Goal: Use online tool/utility: Use online tool/utility

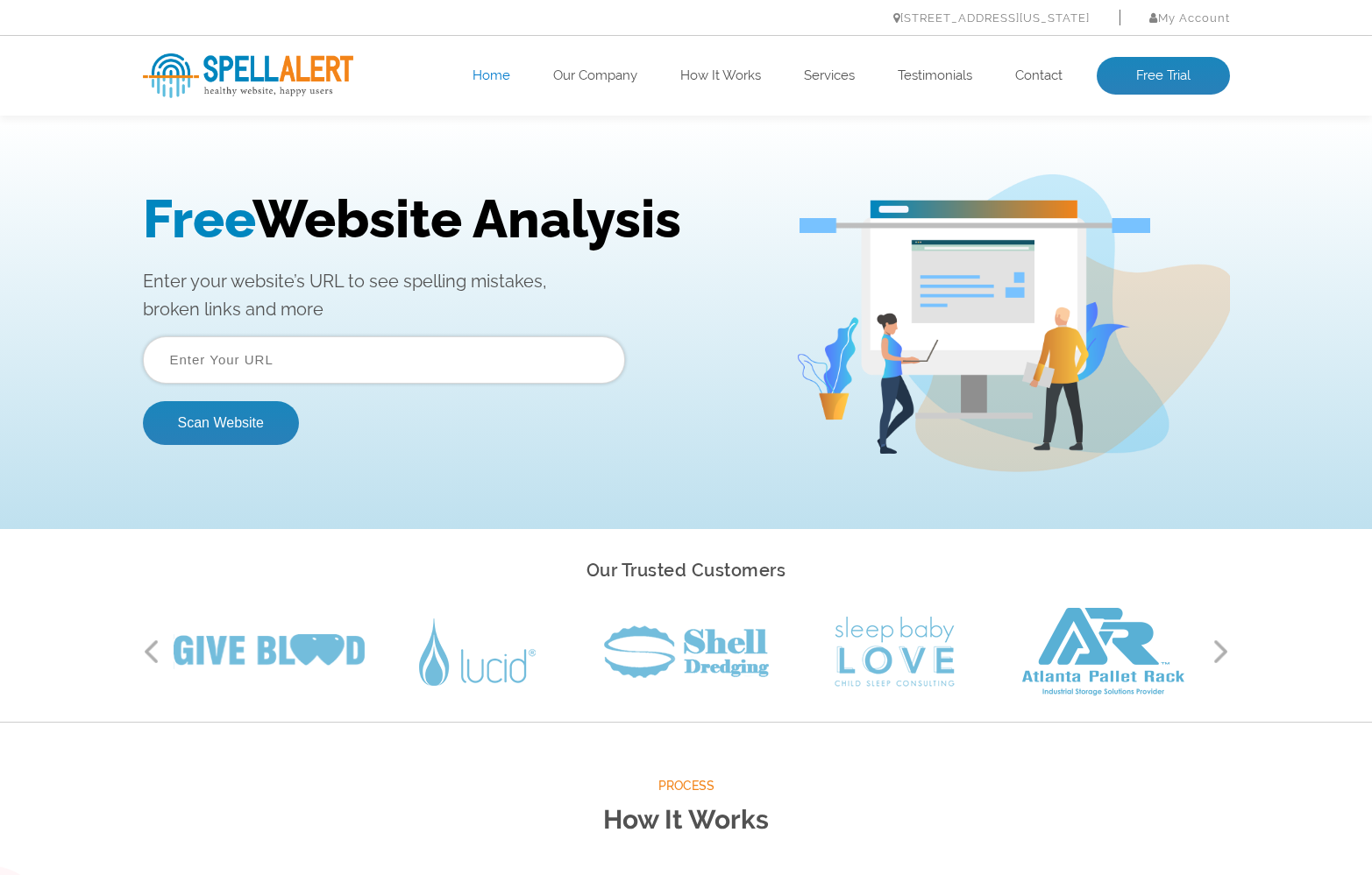
click at [391, 338] on input "text" at bounding box center [384, 359] width 482 height 47
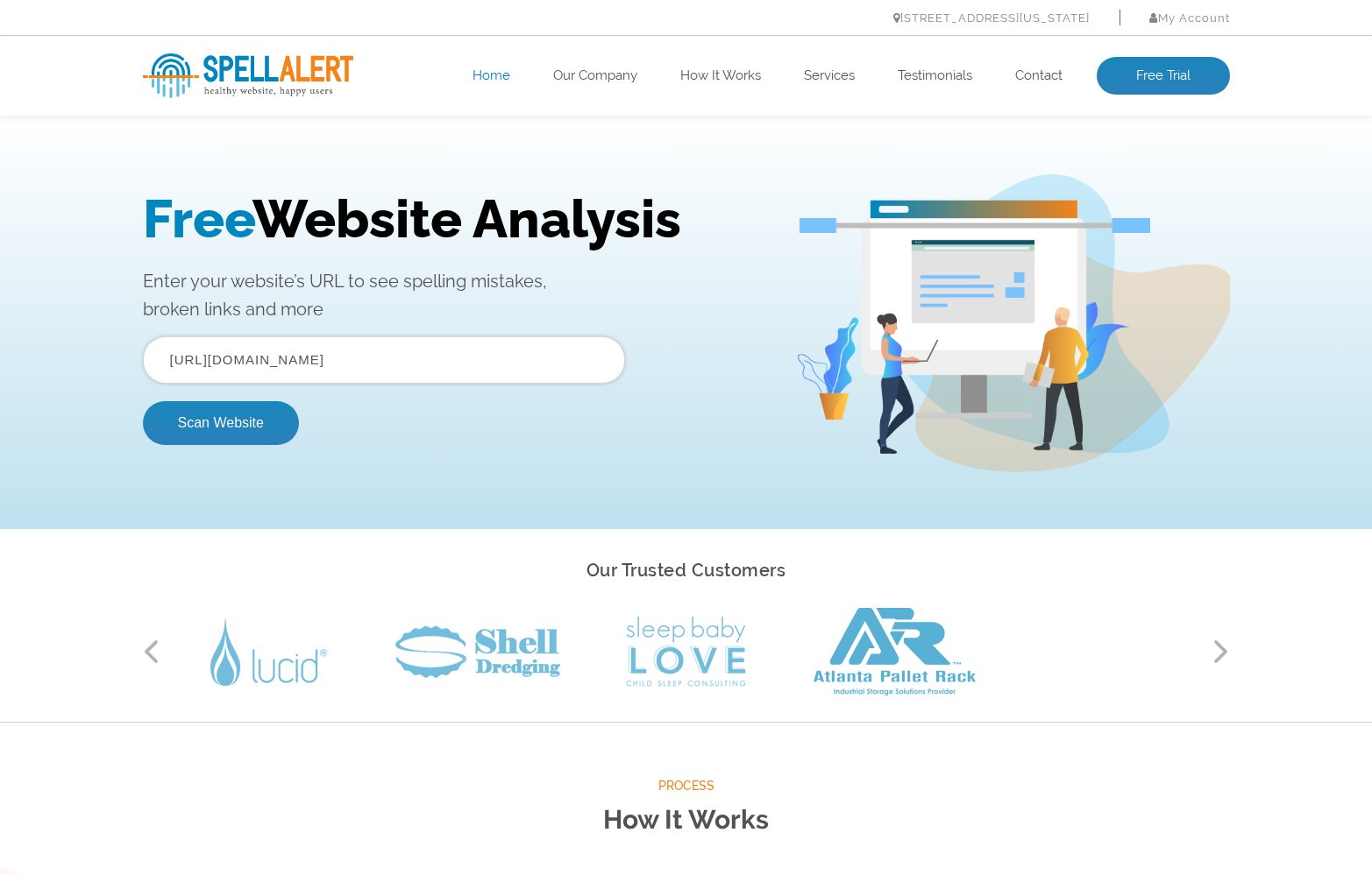
drag, startPoint x: 354, startPoint y: 360, endPoint x: 458, endPoint y: 358, distance: 104.0
click at [458, 358] on input "[URL][DOMAIN_NAME]" at bounding box center [384, 359] width 482 height 47
type input "[URL][DOMAIN_NAME]"
click at [256, 434] on button "Scan Website" at bounding box center [220, 422] width 156 height 44
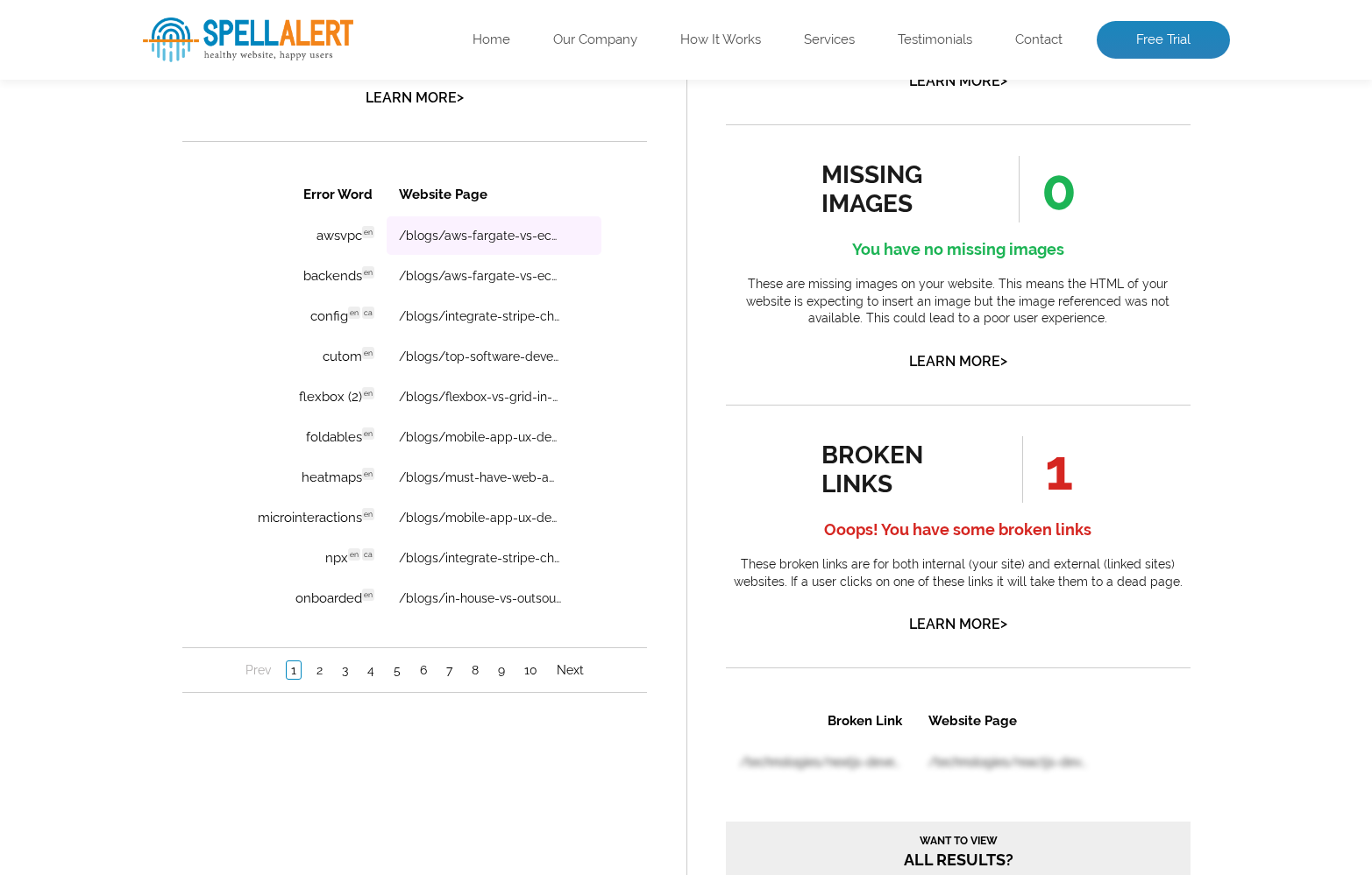
scroll to position [1207, 0]
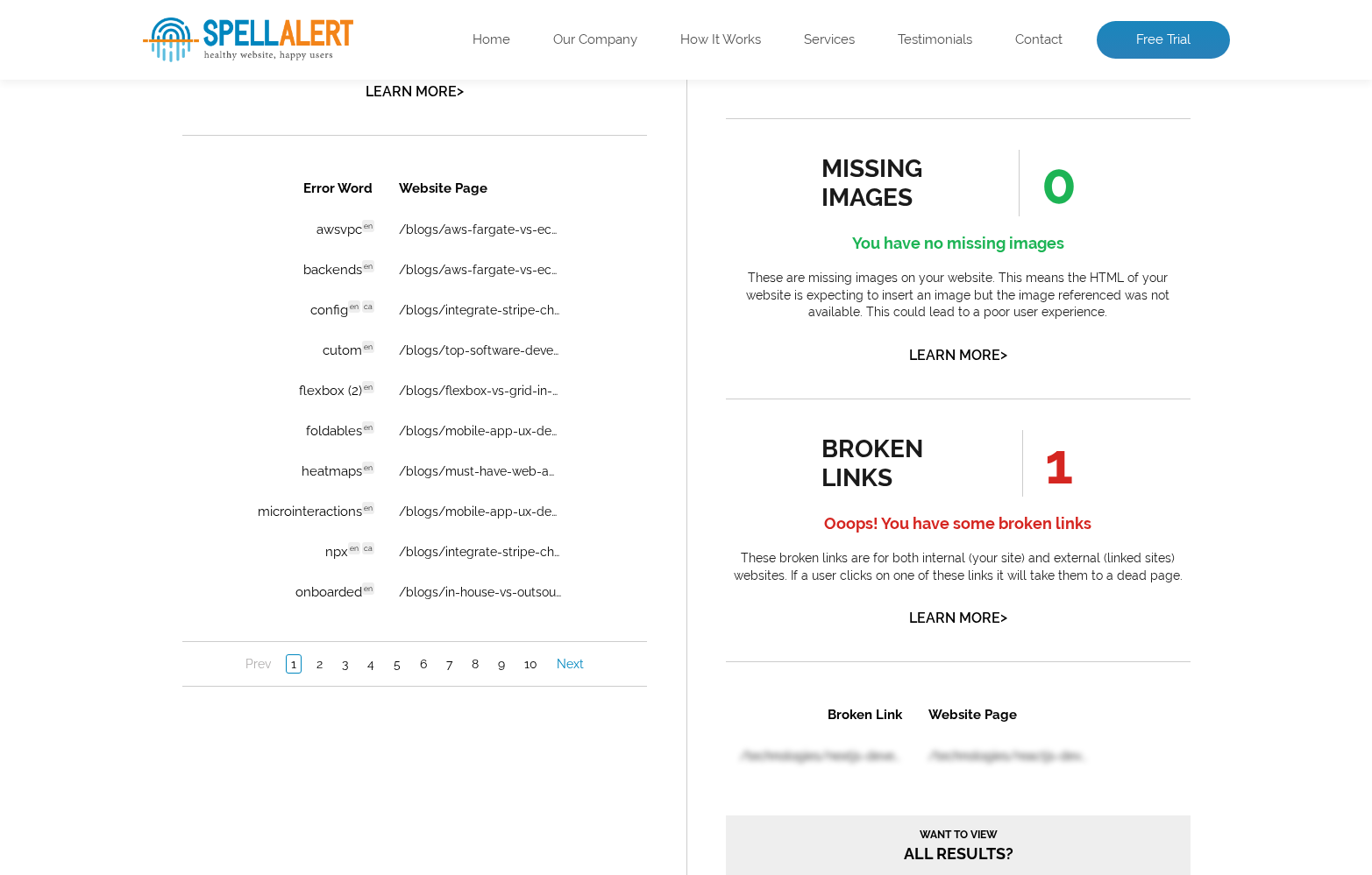
click at [566, 673] on link "Next" at bounding box center [569, 664] width 36 height 18
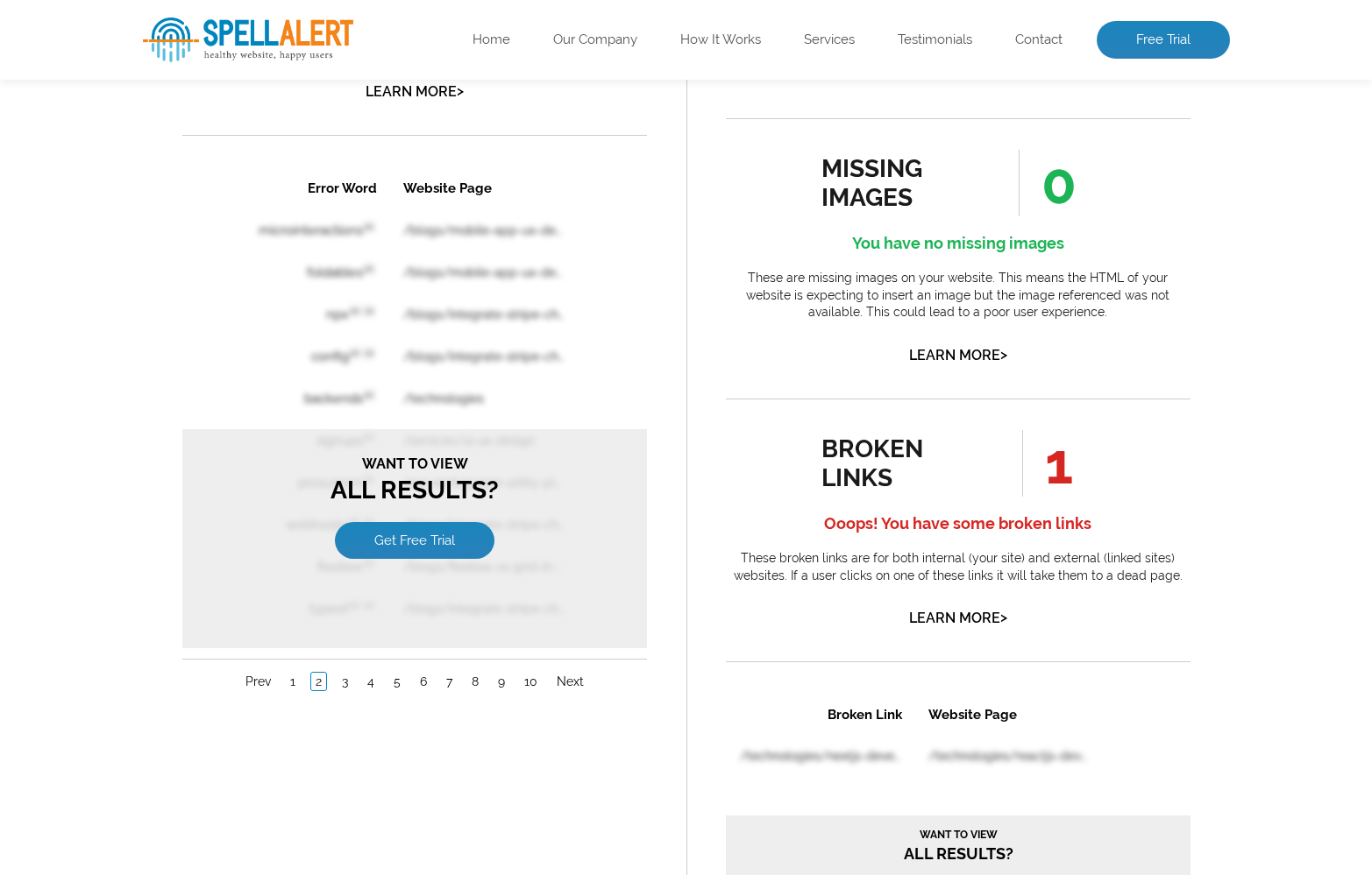
scroll to position [0, 0]
click at [298, 677] on li "1" at bounding box center [292, 681] width 24 height 18
click at [291, 677] on link "1" at bounding box center [292, 681] width 14 height 18
